Goal: Task Accomplishment & Management: Manage account settings

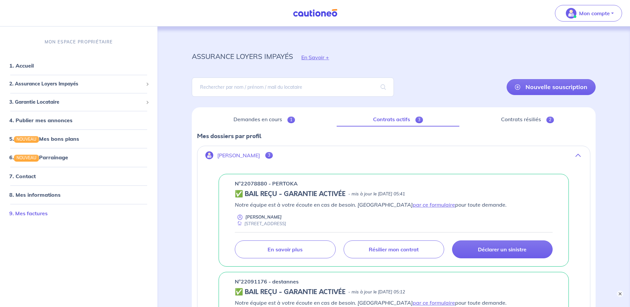
click at [17, 215] on link "9. Mes factures" at bounding box center [28, 212] width 38 height 7
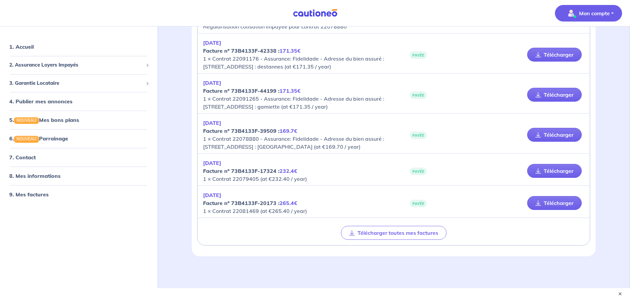
scroll to position [265, 0]
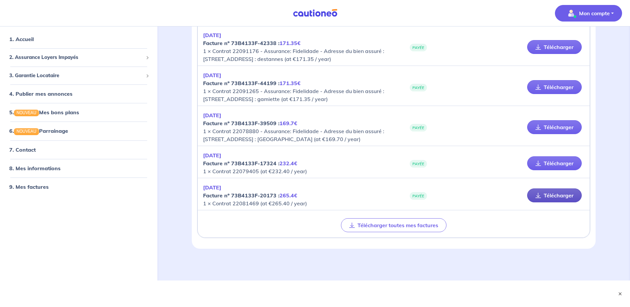
click at [552, 194] on link "Télécharger" at bounding box center [555, 195] width 55 height 14
click at [558, 162] on link "Télécharger" at bounding box center [555, 163] width 55 height 14
click at [566, 164] on link "Télécharger" at bounding box center [555, 163] width 55 height 14
click at [552, 125] on link "Télécharger" at bounding box center [555, 127] width 55 height 14
click at [557, 80] on link "Télécharger" at bounding box center [555, 87] width 55 height 14
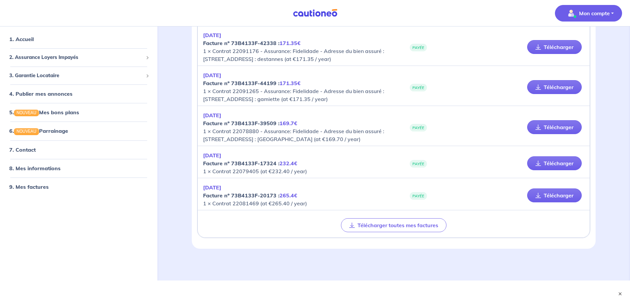
scroll to position [232, 0]
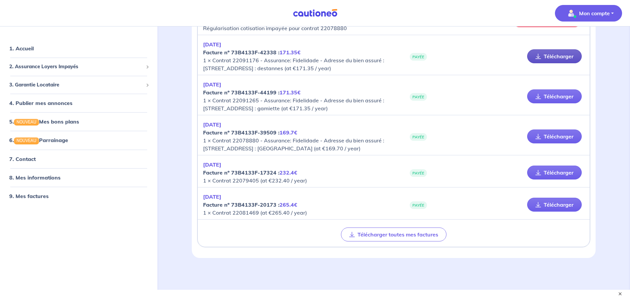
click at [554, 58] on link "Télécharger" at bounding box center [555, 56] width 55 height 14
click at [563, 58] on link "Télécharger" at bounding box center [555, 56] width 55 height 14
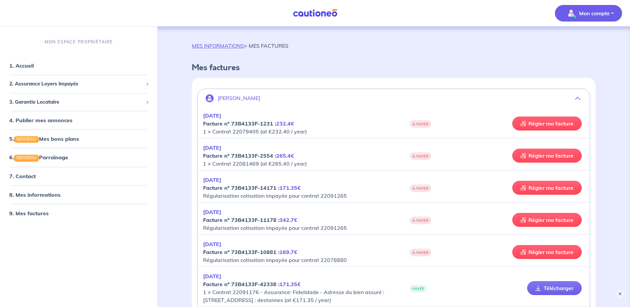
scroll to position [0, 0]
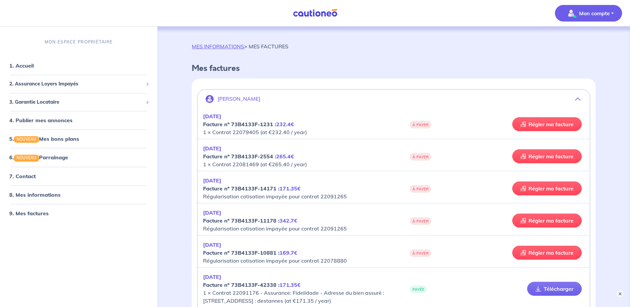
click at [578, 101] on icon "button" at bounding box center [577, 98] width 5 height 5
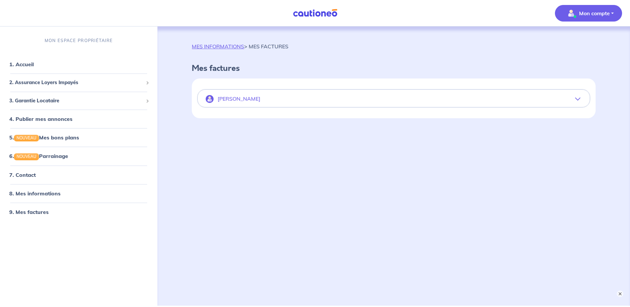
click at [579, 99] on icon "button" at bounding box center [577, 98] width 5 height 5
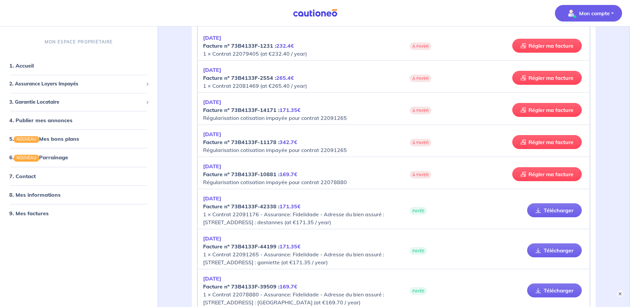
scroll to position [67, 0]
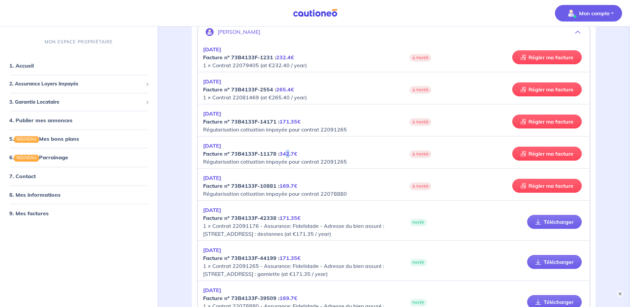
click at [287, 154] on em "342.7€" at bounding box center [289, 153] width 18 height 7
click at [216, 146] on em "[DATE]" at bounding box center [212, 145] width 18 height 7
drag, startPoint x: 283, startPoint y: 150, endPoint x: 317, endPoint y: 148, distance: 33.8
click at [288, 150] on p "[DATE] Facture nº 73B4133F-11178 : 342.7€ Régularisation cotisation impayée pou…" at bounding box center [298, 154] width 191 height 24
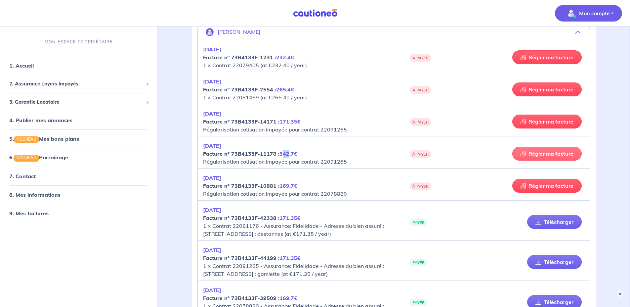
click at [531, 152] on link "Régler ma facture" at bounding box center [547, 154] width 69 height 14
click at [213, 113] on em "[DATE]" at bounding box center [212, 113] width 18 height 7
click at [550, 119] on link "Régler ma facture" at bounding box center [547, 122] width 69 height 14
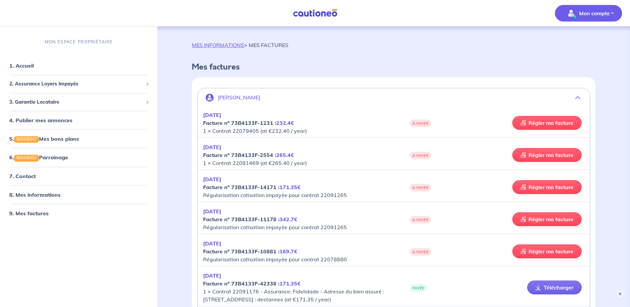
scroll to position [1, 0]
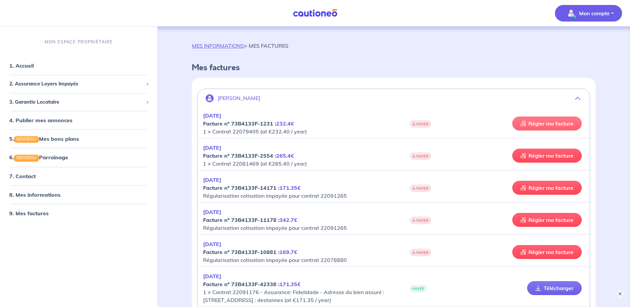
click at [560, 122] on link "Régler ma facture" at bounding box center [547, 123] width 69 height 14
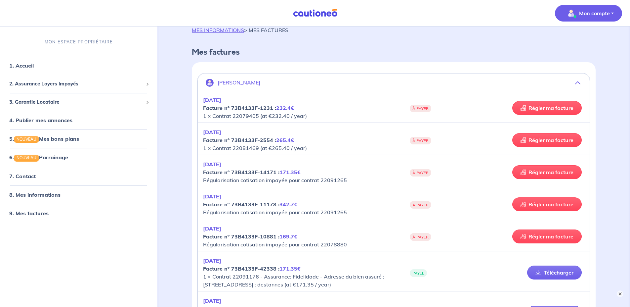
scroll to position [0, 0]
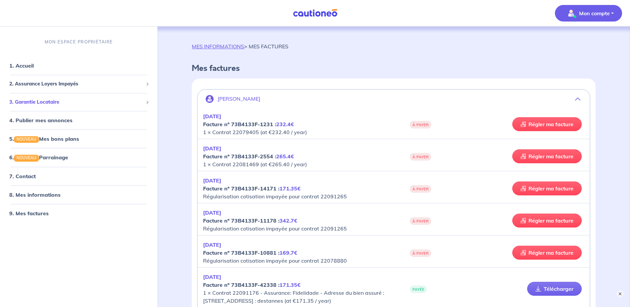
click at [43, 101] on span "3. Garantie Locataire" at bounding box center [76, 102] width 134 height 8
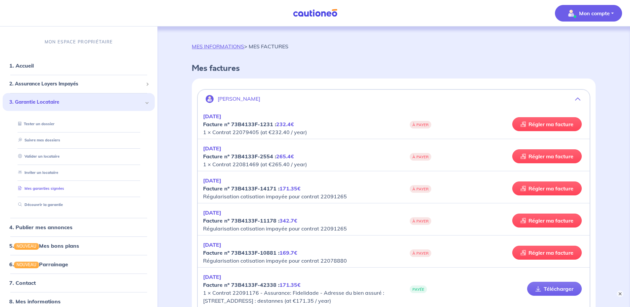
click at [52, 191] on link "Mes garanties signées" at bounding box center [40, 188] width 49 height 5
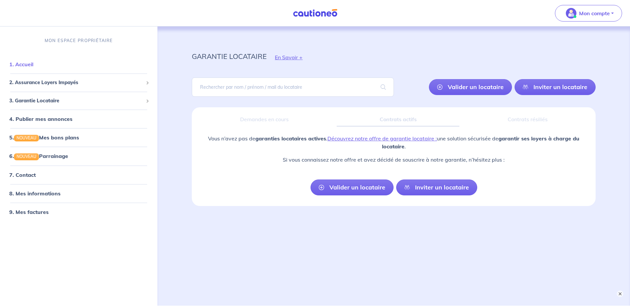
click at [32, 66] on link "1. Accueil" at bounding box center [21, 64] width 24 height 7
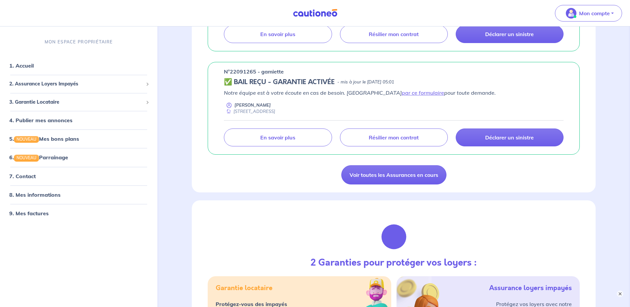
scroll to position [529, 0]
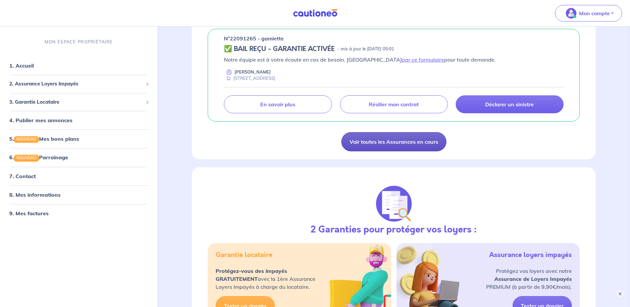
click at [384, 139] on link "Voir toutes les Assurances en cours" at bounding box center [394, 141] width 105 height 19
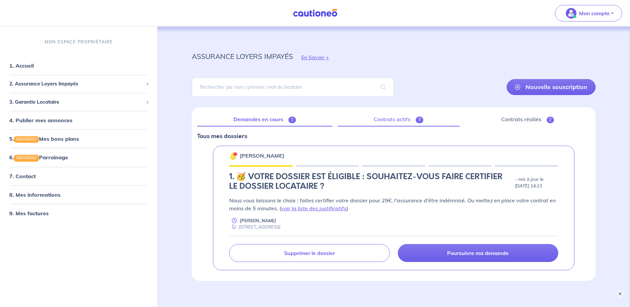
click at [398, 120] on link "Contrats actifs 3" at bounding box center [399, 120] width 122 height 14
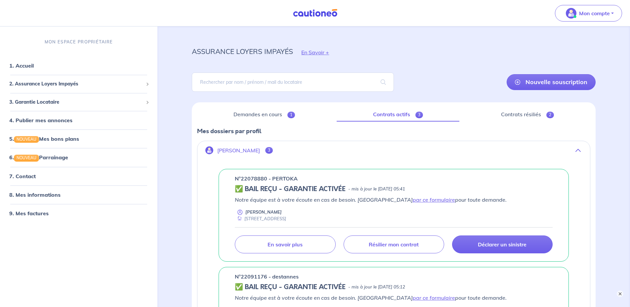
scroll to position [4, 0]
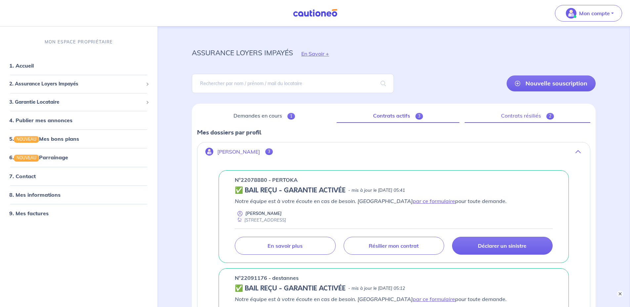
click at [528, 116] on link "Contrats résiliés 2" at bounding box center [528, 116] width 126 height 14
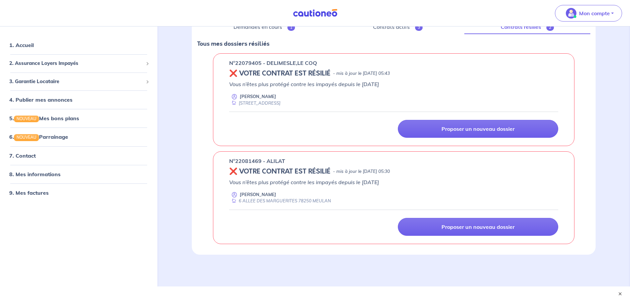
scroll to position [98, 0]
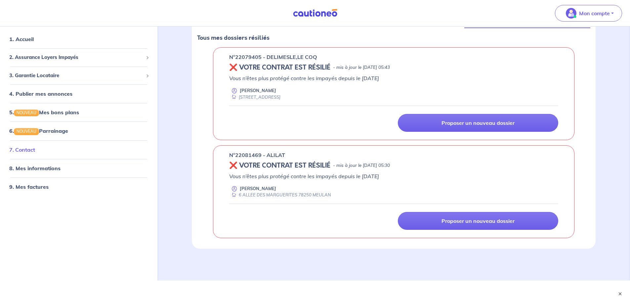
click at [27, 149] on link "7. Contact" at bounding box center [22, 149] width 26 height 7
